Goal: Task Accomplishment & Management: Use online tool/utility

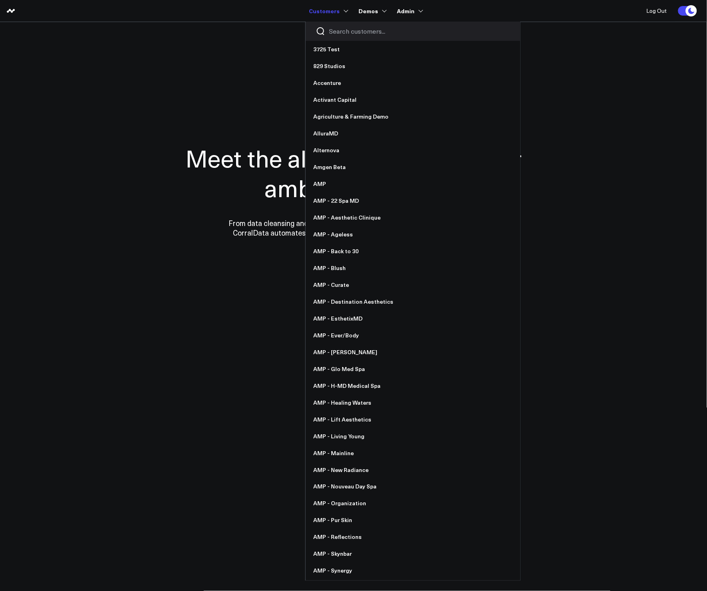
click at [356, 31] on input "Search customers input" at bounding box center [420, 31] width 181 height 9
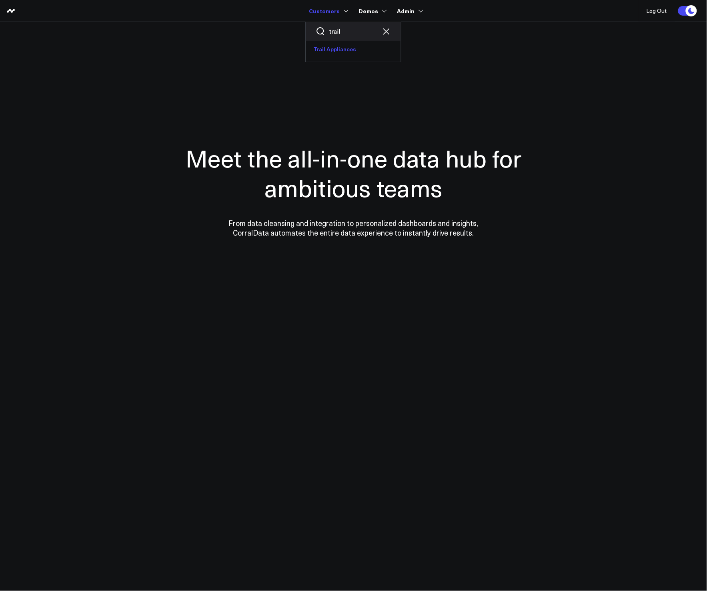
type input "trail"
click at [343, 44] on link "Trail Appliances" at bounding box center [353, 49] width 95 height 17
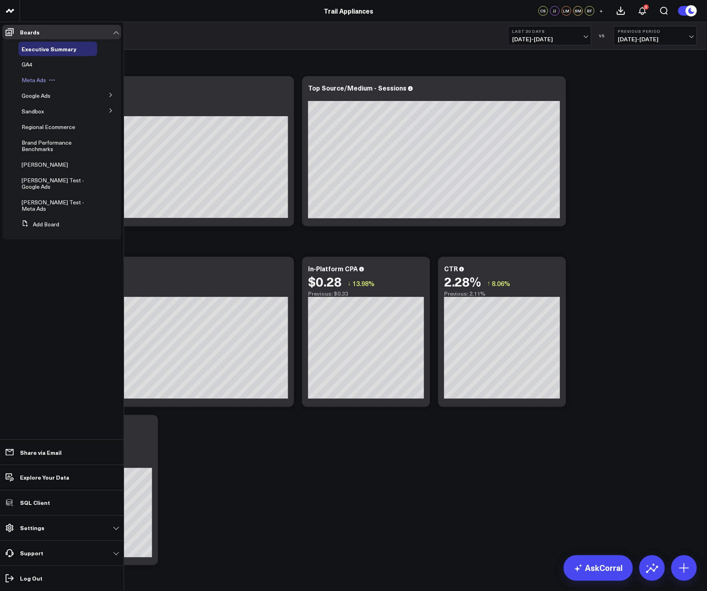
click at [39, 79] on span "Meta Ads" at bounding box center [34, 80] width 24 height 8
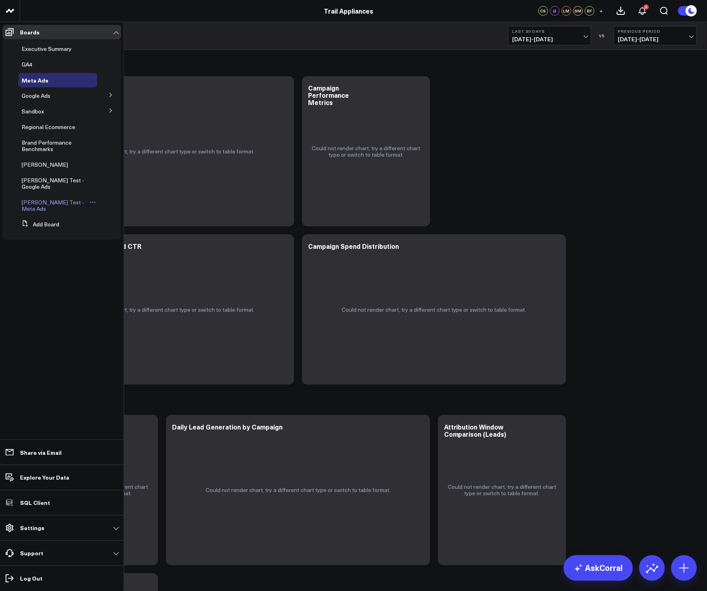
click at [38, 198] on span "[PERSON_NAME] Test - Meta Ads" at bounding box center [53, 205] width 62 height 14
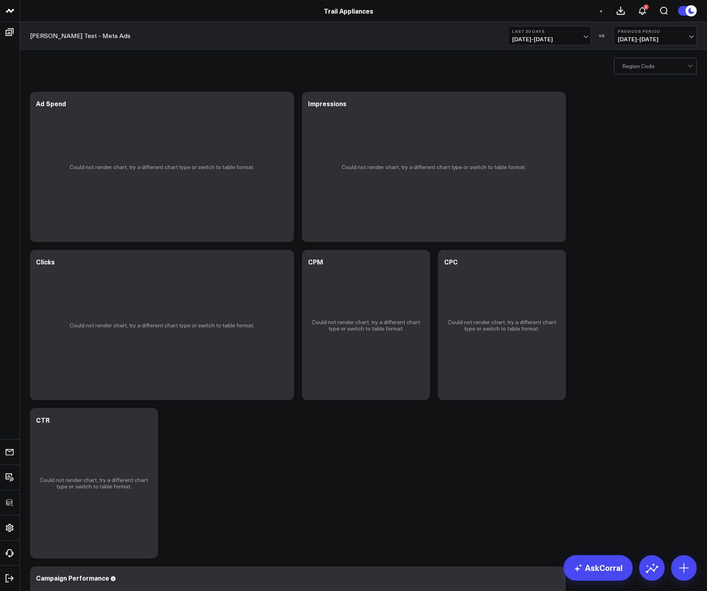
click at [626, 207] on div "Modify via AI Copy link to widget Ask support Remove Create linked copy Executi…" at bounding box center [363, 404] width 675 height 633
click at [283, 109] on icon at bounding box center [284, 105] width 10 height 10
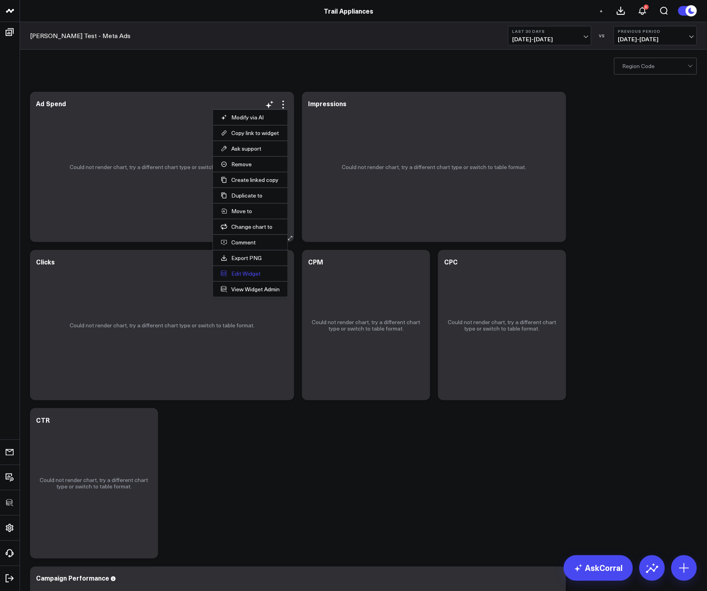
click at [248, 275] on button "Edit Widget" at bounding box center [250, 273] width 59 height 7
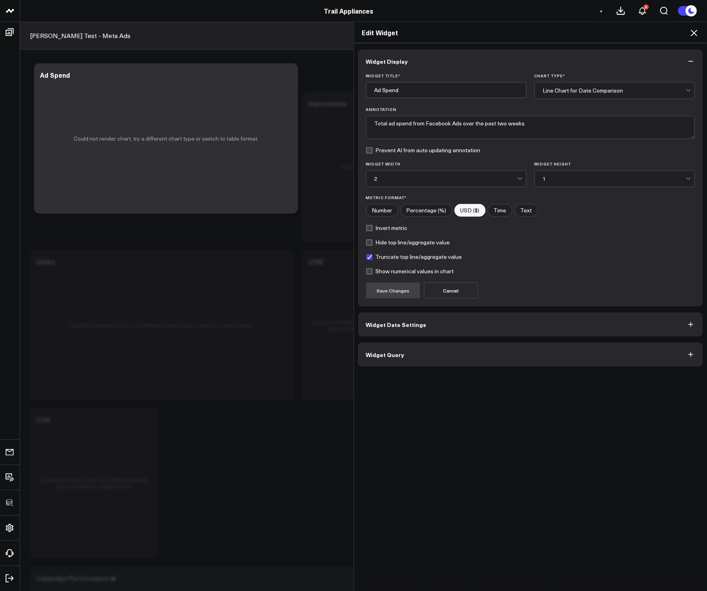
click at [444, 350] on button "Widget Query" at bounding box center [531, 354] width 346 height 24
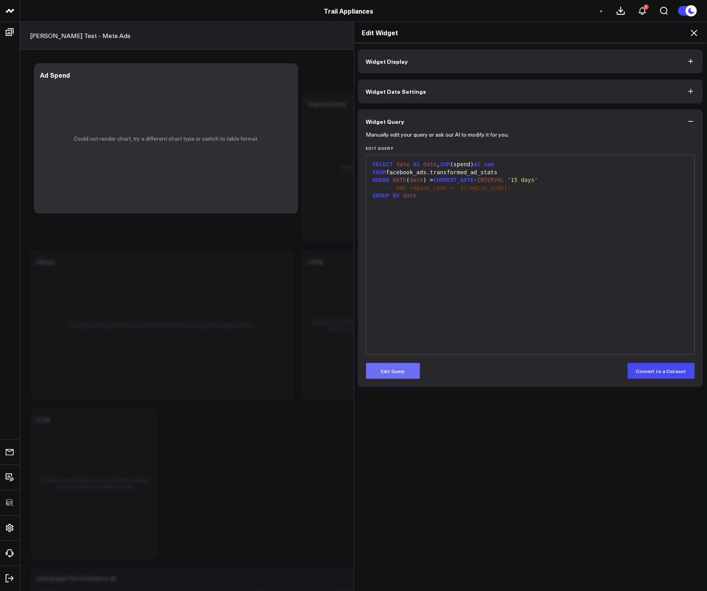
click at [394, 370] on button "Edit Query" at bounding box center [393, 371] width 54 height 16
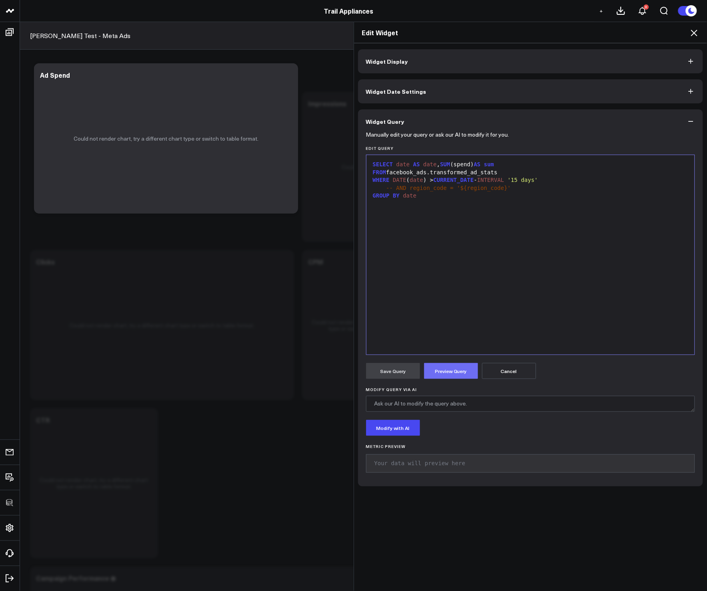
click at [437, 378] on button "Preview Query" at bounding box center [451, 371] width 54 height 16
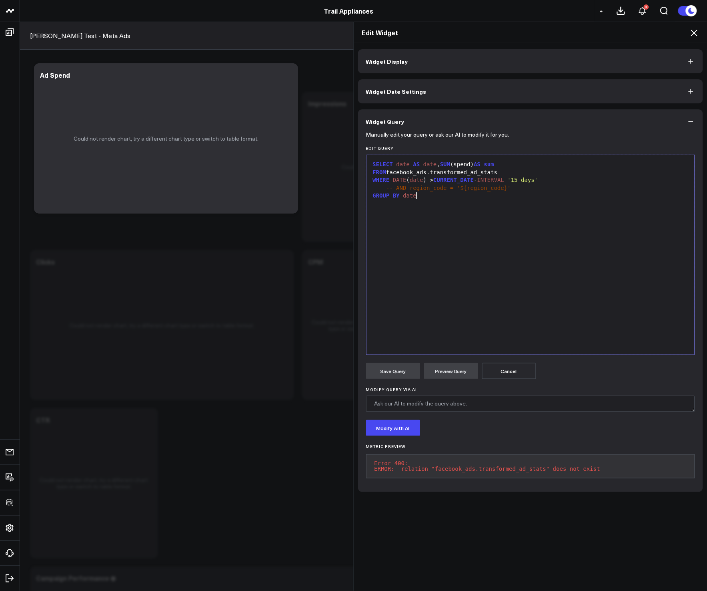
click at [528, 298] on div "SELECT date AS date , SUM (spend) AS sum FROM facebook_ads.transformed_ad_stats…" at bounding box center [531, 254] width 321 height 191
click at [514, 286] on div "SELECT date AS date , SUM (spend) AS sum FROM facebook_ads.transformed_ad_stats…" at bounding box center [531, 254] width 321 height 191
click at [697, 32] on icon at bounding box center [695, 33] width 10 height 10
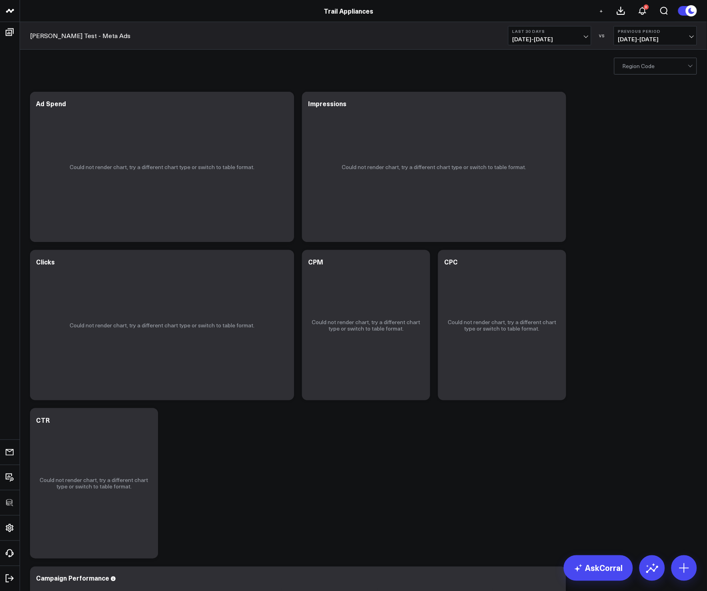
click at [623, 227] on div "Modify via AI Copy link to widget Ask support Remove Create linked copy Executi…" at bounding box center [363, 404] width 675 height 633
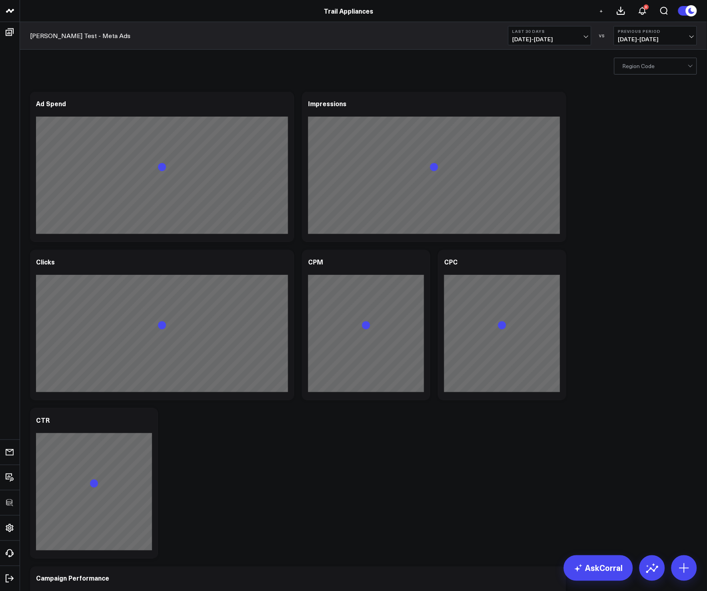
click at [573, 133] on div "Modify via AI Copy link to widget Ask support Remove Create linked copy Executi…" at bounding box center [363, 404] width 675 height 633
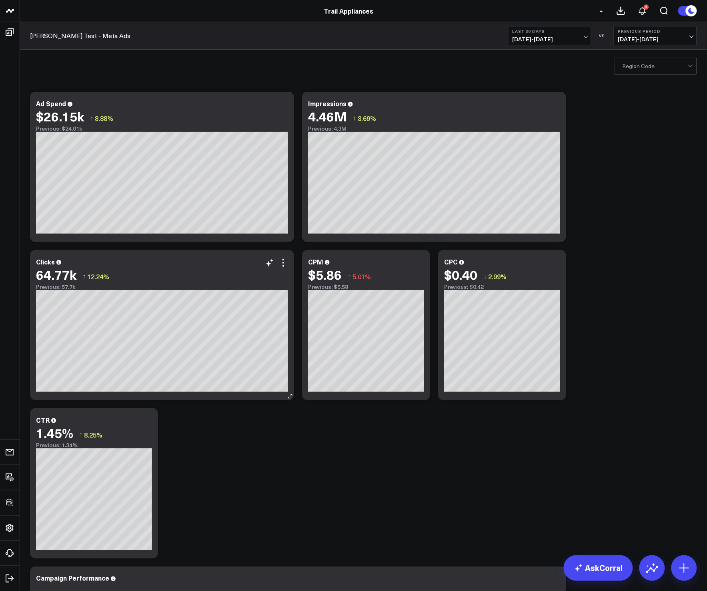
scroll to position [177, 0]
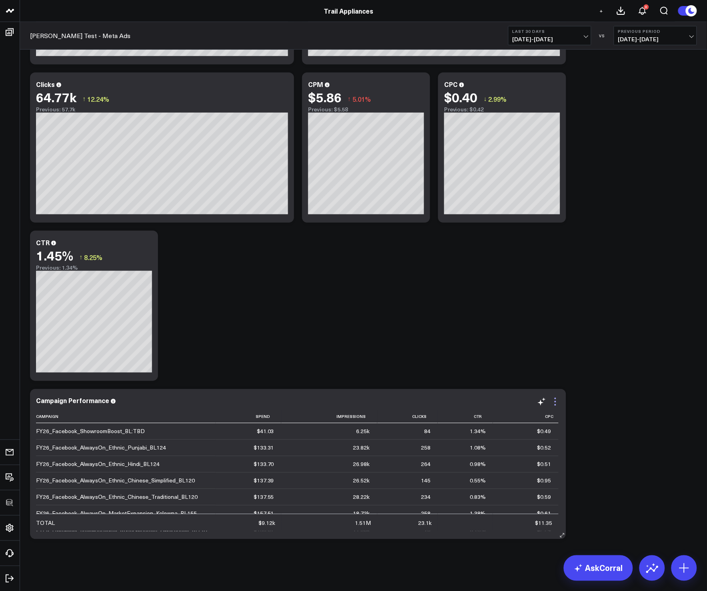
click at [557, 405] on icon at bounding box center [556, 402] width 10 height 10
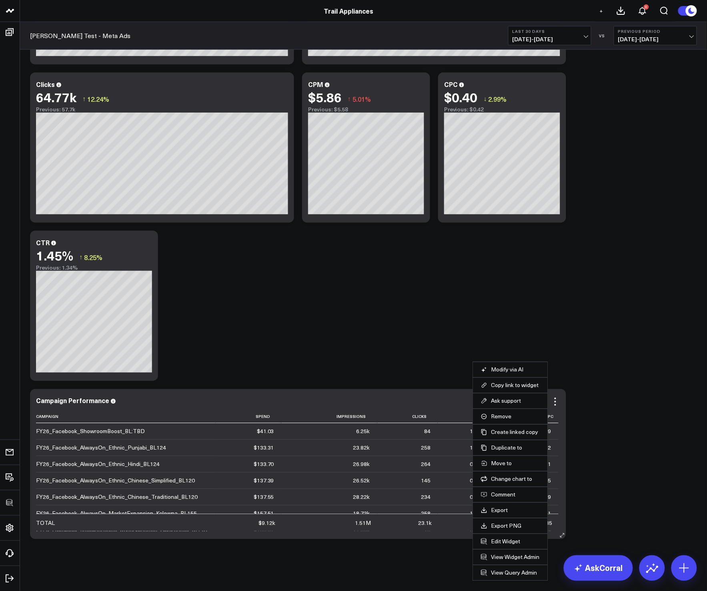
click at [500, 537] on li "Edit Widget" at bounding box center [510, 541] width 75 height 16
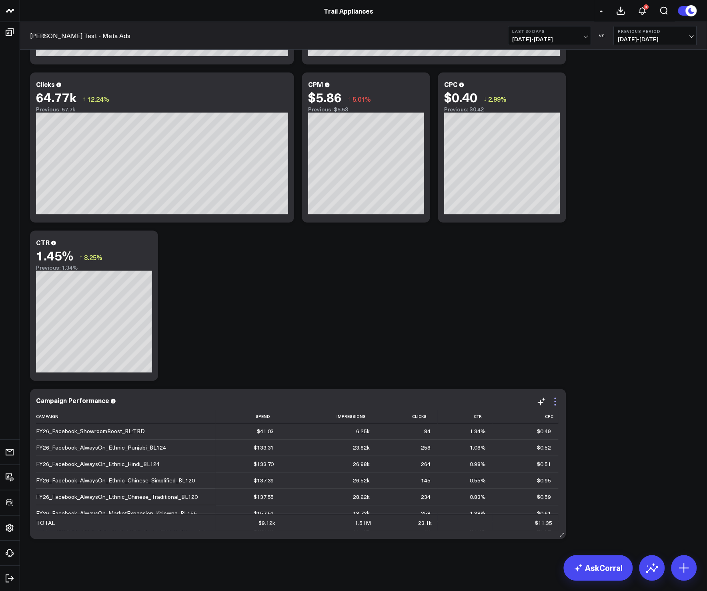
click at [555, 400] on icon at bounding box center [556, 402] width 10 height 10
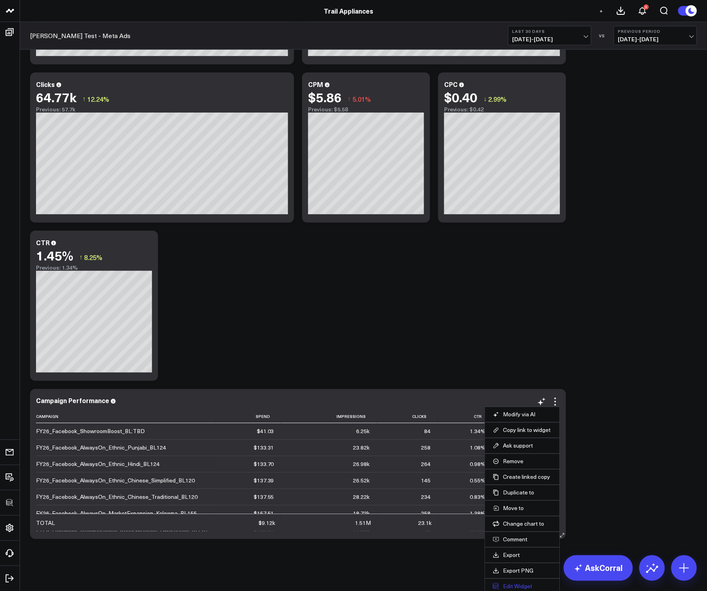
click at [506, 583] on button "Edit Widget" at bounding box center [522, 586] width 59 height 7
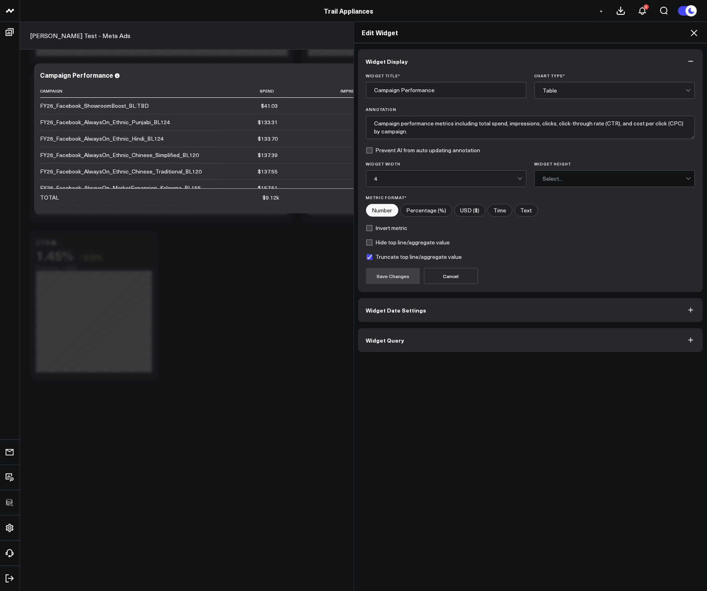
click at [435, 336] on button "Widget Query" at bounding box center [531, 340] width 346 height 24
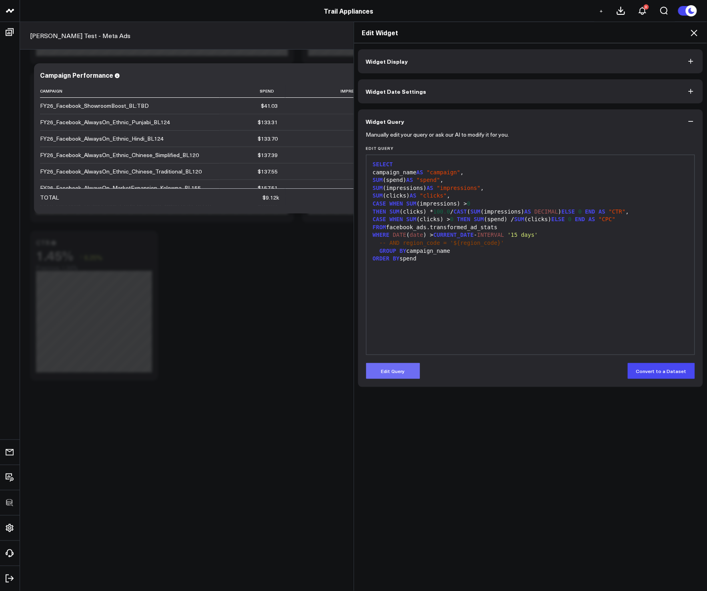
click at [400, 366] on button "Edit Query" at bounding box center [393, 371] width 54 height 16
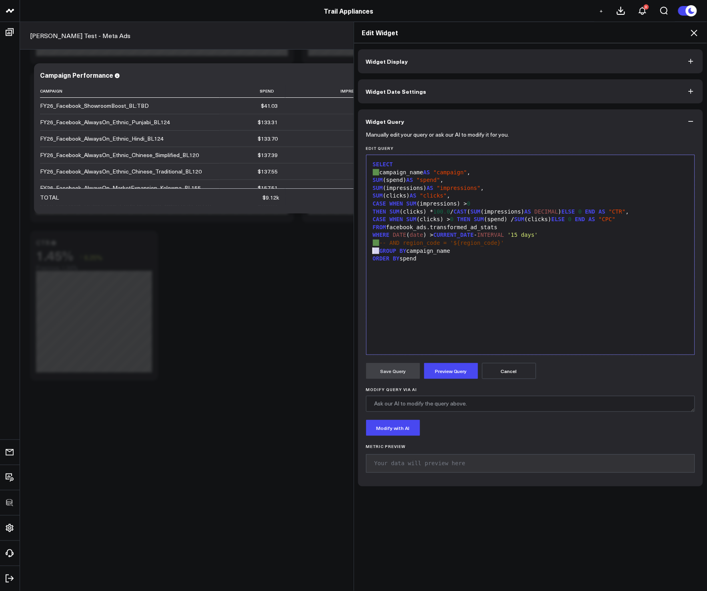
drag, startPoint x: 376, startPoint y: 250, endPoint x: 369, endPoint y: 250, distance: 7.6
click at [371, 250] on div "GROUP BY campaign_name" at bounding box center [531, 251] width 321 height 8
click at [456, 364] on button "Preview Query" at bounding box center [451, 371] width 54 height 16
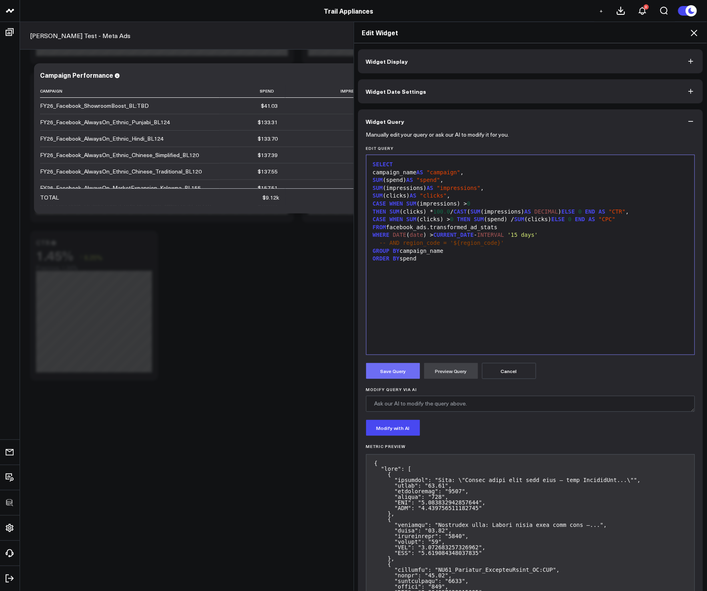
click at [412, 370] on button "Save Query" at bounding box center [393, 371] width 54 height 16
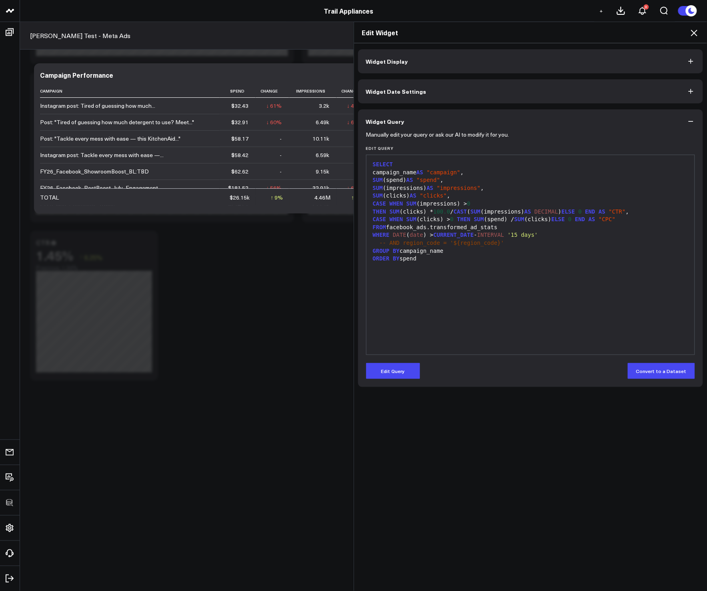
click at [697, 33] on icon at bounding box center [695, 33] width 10 height 10
